Goal: Task Accomplishment & Management: Manage account settings

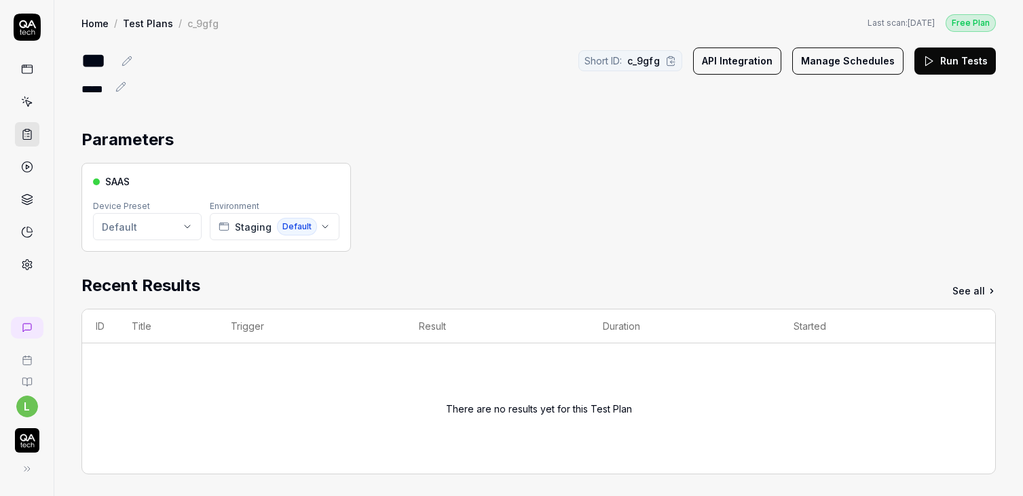
scroll to position [301, 0]
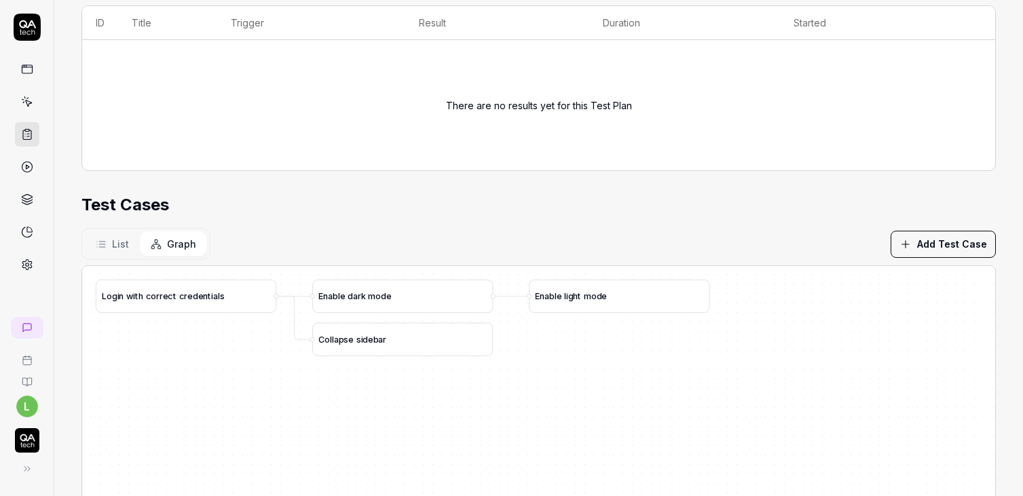
scroll to position [301, 0]
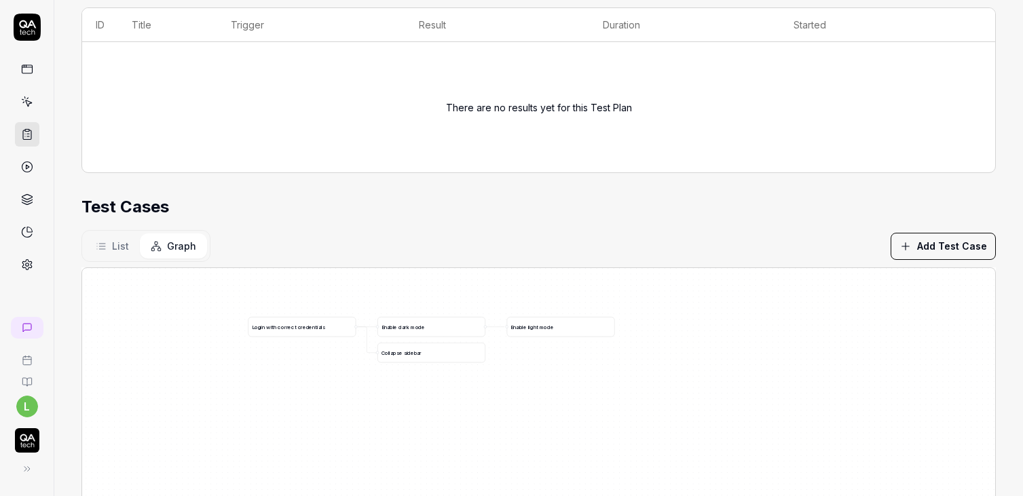
drag, startPoint x: 445, startPoint y: 400, endPoint x: 454, endPoint y: 411, distance: 14.0
click at [454, 411] on div "L o g i n w i t h c o r r e c t c r e d e n t i a l s C o l l a p s e s i d e b…" at bounding box center [538, 437] width 913 height 338
click at [124, 239] on span "List" at bounding box center [120, 246] width 17 height 14
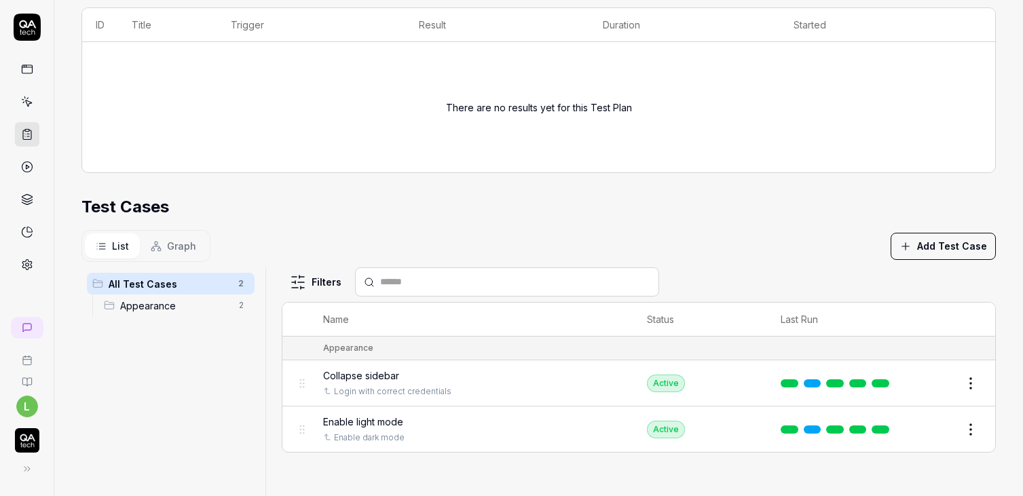
click at [927, 251] on button "Add Test Case" at bounding box center [943, 246] width 105 height 27
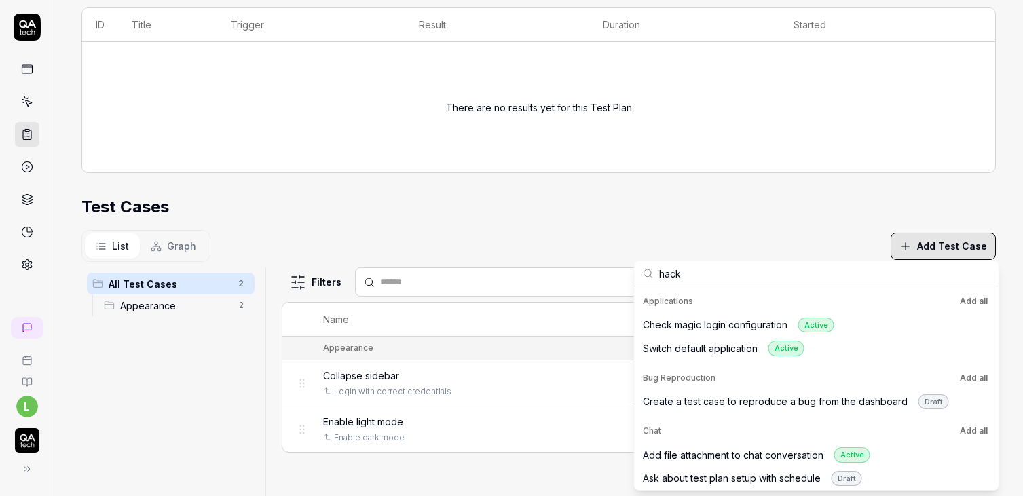
scroll to position [0, 0]
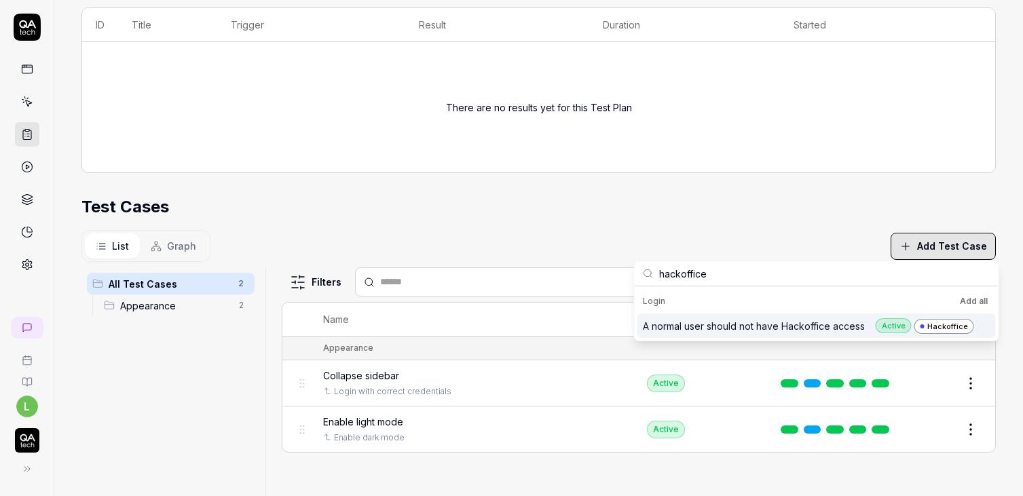
type input "hackoffice"
click at [790, 327] on div "A normal user should not have Hackoffice access Active Hackoffice" at bounding box center [808, 326] width 331 height 16
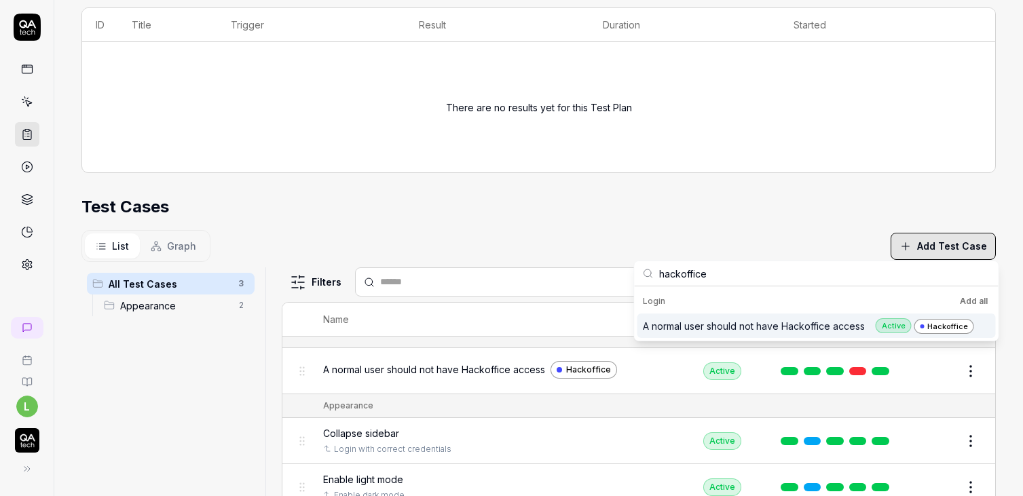
click at [597, 238] on div "List Graph Add Test Case" at bounding box center [538, 246] width 914 height 32
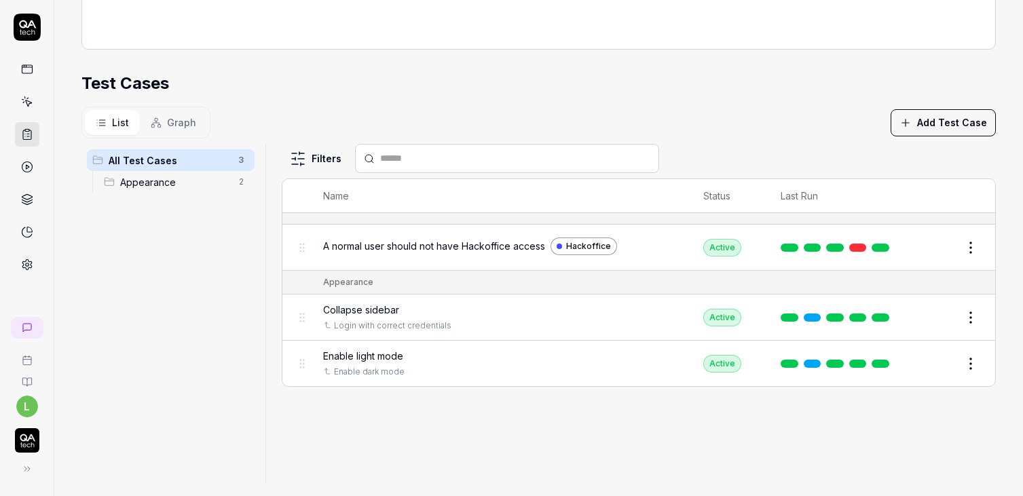
scroll to position [438, 0]
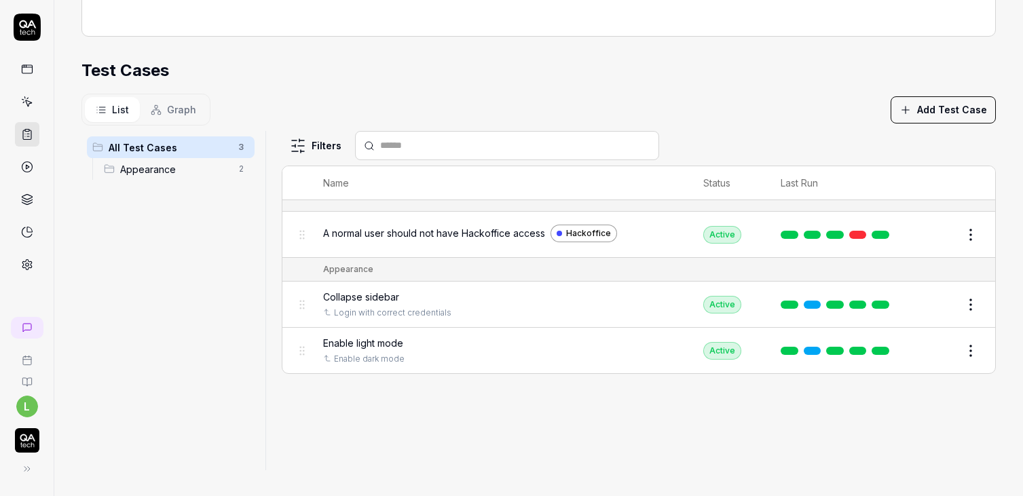
click at [974, 232] on html "l Home / Test Plans / c_9gfg Free Plan Home / Test Plans / c_9gfg Last scan: Au…" at bounding box center [511, 248] width 1023 height 496
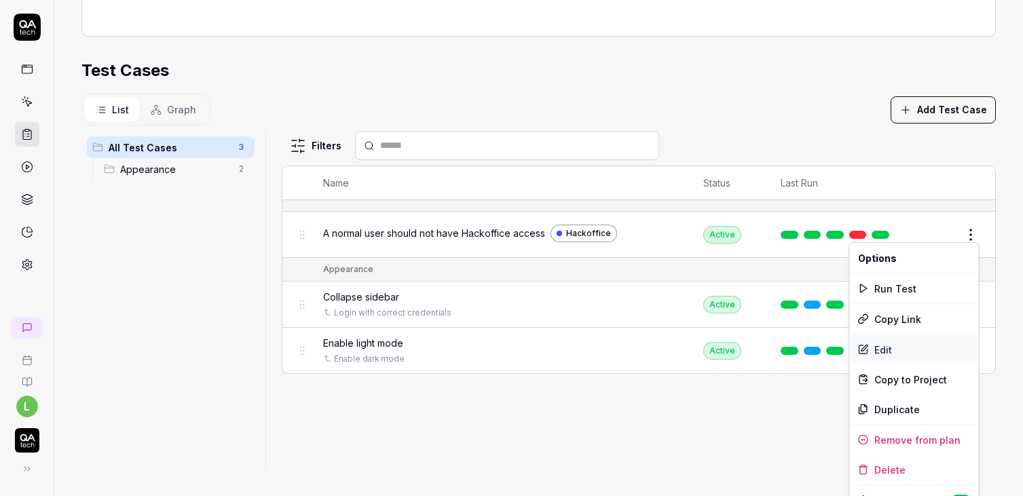
click at [876, 348] on div "Edit" at bounding box center [914, 350] width 129 height 30
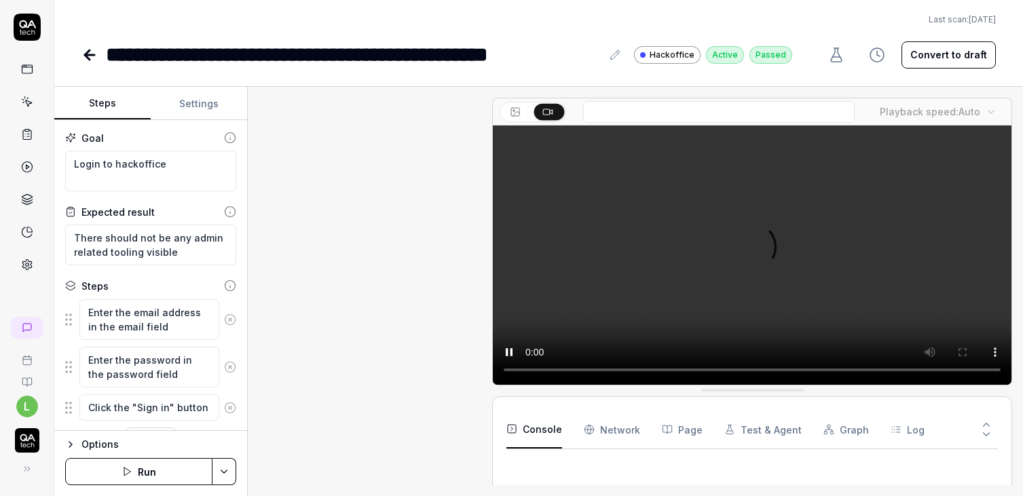
scroll to position [181, 0]
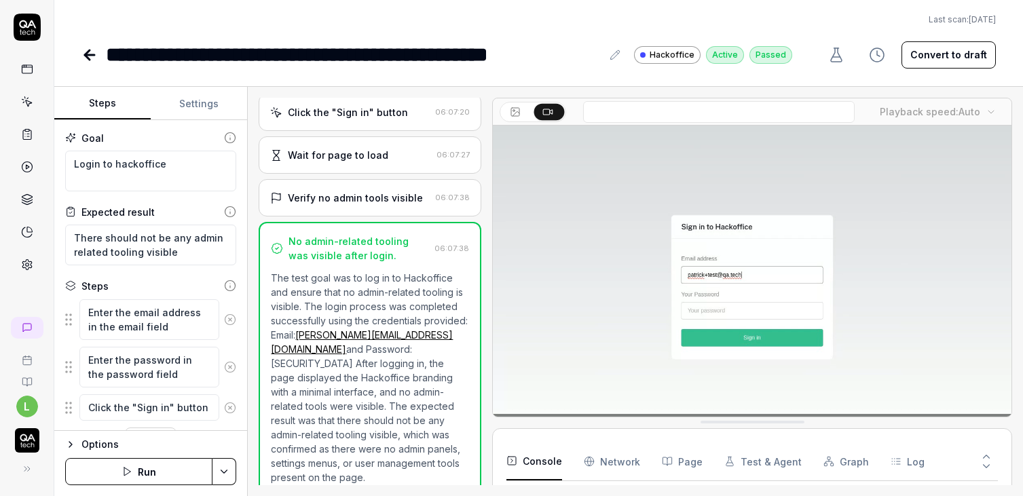
click at [194, 98] on button "Settings" at bounding box center [199, 104] width 96 height 33
type textarea "*"
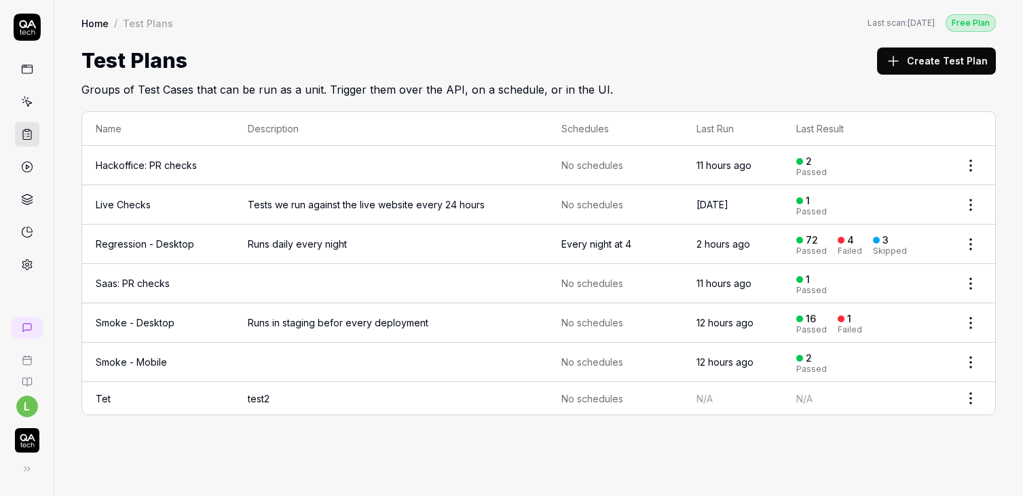
click at [110, 396] on td "Tet" at bounding box center [158, 398] width 152 height 33
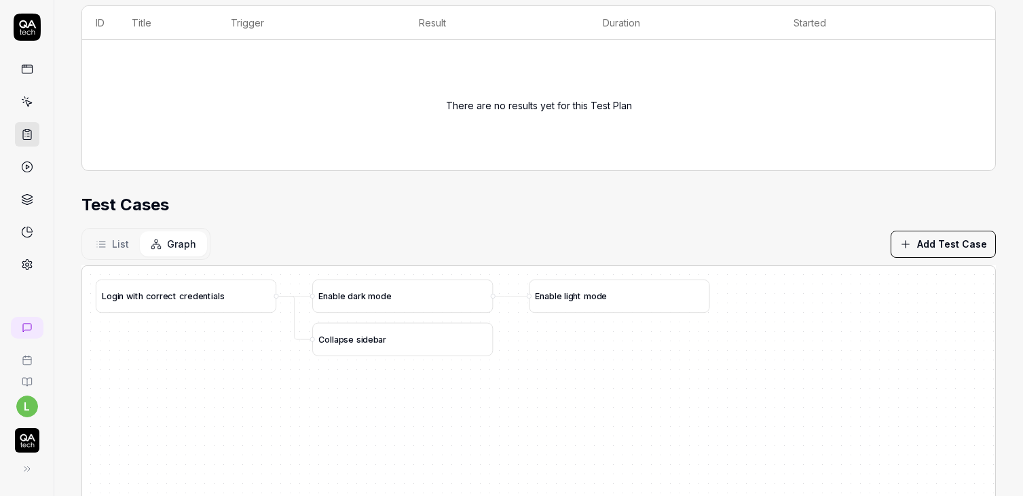
scroll to position [301, 0]
click at [113, 246] on span "List" at bounding box center [120, 246] width 17 height 14
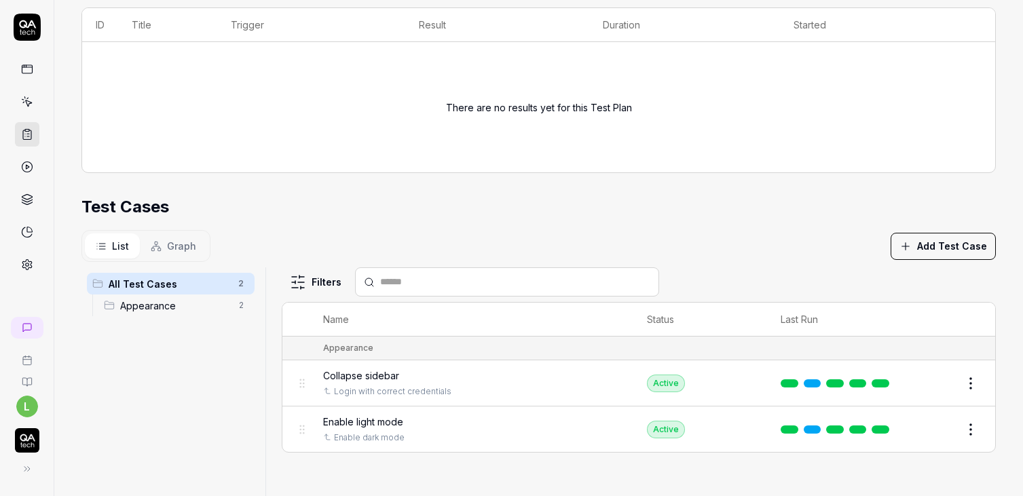
click at [182, 236] on button "Graph" at bounding box center [173, 246] width 67 height 25
